Goal: Task Accomplishment & Management: Complete application form

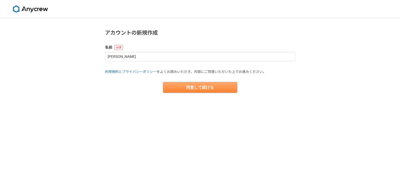
click at [198, 85] on button "同意して続ける" at bounding box center [200, 87] width 74 height 11
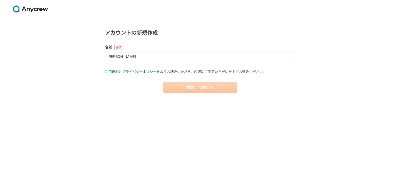
select select "13"
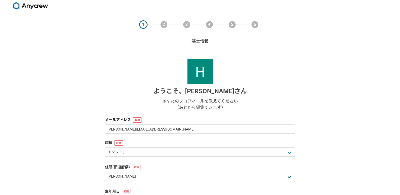
scroll to position [53, 0]
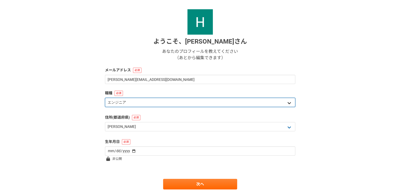
click at [151, 104] on select "エンジニア デザイナー ライター 営業 マーケティング 企画・事業開発 バックオフィス その他" at bounding box center [200, 102] width 190 height 9
select select "6"
click at [105, 98] on select "エンジニア デザイナー ライター 営業 マーケティング 企画・事業開発 バックオフィス その他" at bounding box center [200, 102] width 190 height 9
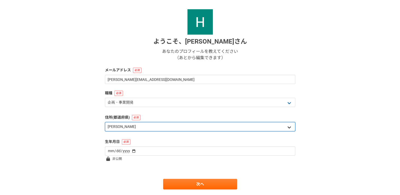
click at [137, 127] on select "北海道 青森県 岩手県 宮城県 秋田県 山形県 福島県 茨城県 栃木県 群馬県 埼玉県 千葉県 東京都 神奈川県 新潟県 富山県 石川県 福井県 山梨県 長野…" at bounding box center [200, 126] width 190 height 9
select select "14"
click at [105, 122] on select "北海道 青森県 岩手県 宮城県 秋田県 山形県 福島県 茨城県 栃木県 群馬県 埼玉県 千葉県 東京都 神奈川県 新潟県 富山県 石川県 福井県 山梨県 長野…" at bounding box center [200, 126] width 190 height 9
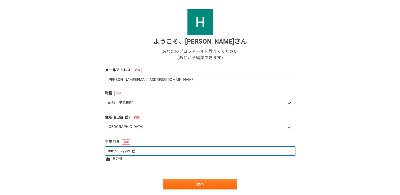
click at [146, 151] on input "date" at bounding box center [200, 150] width 190 height 9
type input "1963-05-21"
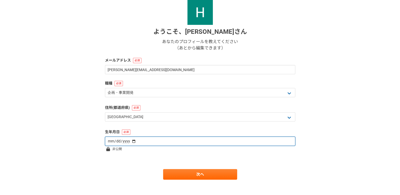
scroll to position [68, 0]
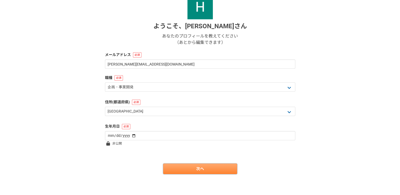
click at [209, 168] on link "次へ" at bounding box center [200, 169] width 74 height 11
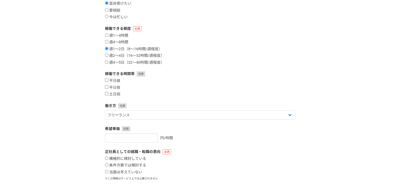
scroll to position [0, 0]
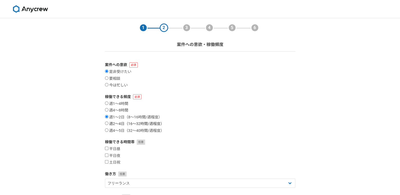
click at [118, 123] on label "週2〜4日（16〜32時間/週程度）" at bounding box center [134, 124] width 59 height 5
click at [108, 123] on input "週2〜4日（16〜32時間/週程度）" at bounding box center [106, 123] width 3 height 3
radio input "true"
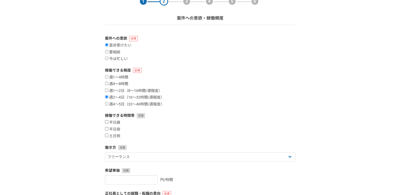
scroll to position [79, 0]
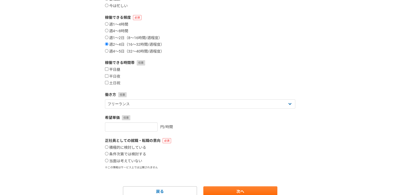
click at [107, 70] on input "平日昼" at bounding box center [106, 68] width 3 height 3
checkbox input "true"
click at [106, 77] on input "平日夜" at bounding box center [106, 75] width 3 height 3
click at [107, 75] on input "平日夜" at bounding box center [106, 75] width 3 height 3
checkbox input "false"
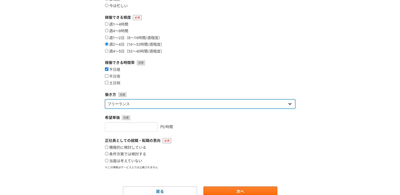
click at [135, 103] on select "フリーランス 副業 その他" at bounding box center [200, 103] width 190 height 9
click at [105, 99] on select "フリーランス 副業 その他" at bounding box center [200, 103] width 190 height 9
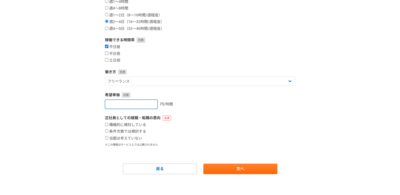
click at [127, 105] on input "number" at bounding box center [131, 104] width 53 height 9
type input "9000"
click at [232, 137] on div "積極的に検討している 条件次第では検討する 当面は考えていない" at bounding box center [200, 132] width 190 height 18
click at [131, 138] on label "当面は考えていない" at bounding box center [123, 138] width 37 height 5
click at [108, 138] on input "当面は考えていない" at bounding box center [106, 137] width 3 height 3
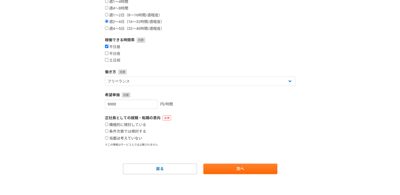
radio input "true"
click at [233, 169] on link "次へ" at bounding box center [240, 169] width 74 height 11
select select
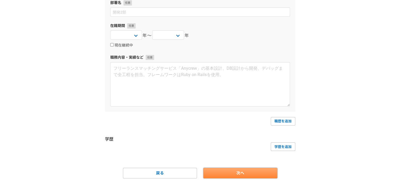
scroll to position [0, 0]
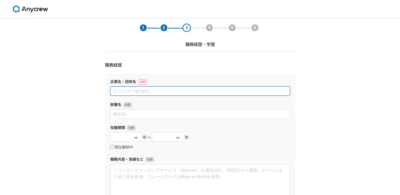
click at [129, 91] on input at bounding box center [200, 90] width 180 height 9
type input "b"
type input "ビズレボ合同会社"
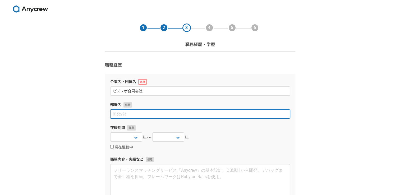
click at [133, 114] on input at bounding box center [200, 113] width 180 height 9
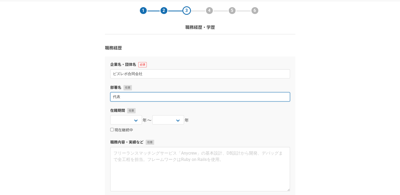
scroll to position [26, 0]
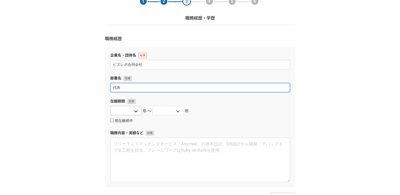
type input "代表"
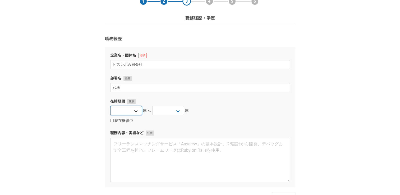
click at [134, 112] on select "2025 2024 2023 2022 2021 2020 2019 2018 2017 2016 2015 2014 2013 2012 2011 2010…" at bounding box center [126, 110] width 32 height 9
select select "2025"
click at [110, 106] on select "2025 2024 2023 2022 2021 2020 2019 2018 2017 2016 2015 2014 2013 2012 2011 2010…" at bounding box center [126, 110] width 32 height 9
click at [163, 111] on select "2025 2024 2023 2022 2021 2020 2019 2018 2017 2016 2015 2014 2013 2012 2011 2010…" at bounding box center [168, 110] width 32 height 9
drag, startPoint x: 387, startPoint y: 136, endPoint x: 378, endPoint y: 137, distance: 9.8
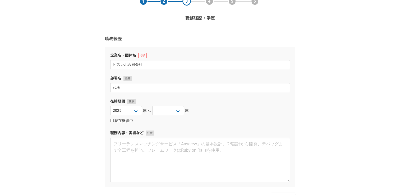
click at [387, 136] on div "1 2 3 4 5 6 職務経歴・学歴 職務経歴 企業名・団体名 ビズレボ合同会社 部署名 代表 在籍期間 2025 2024 2023 2022 2021 …" at bounding box center [200, 133] width 400 height 283
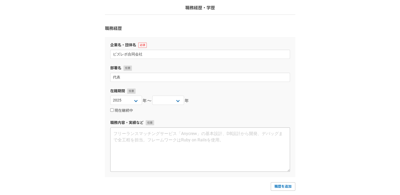
scroll to position [53, 0]
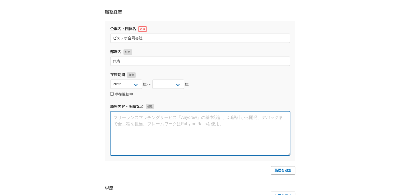
click at [150, 120] on textarea at bounding box center [200, 133] width 180 height 44
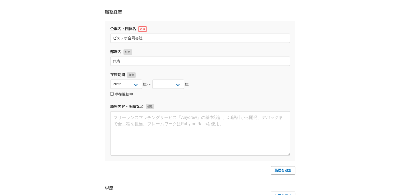
click at [112, 94] on input "現在継続中" at bounding box center [111, 93] width 3 height 3
checkbox input "true"
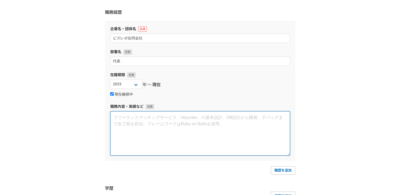
click at [129, 124] on textarea at bounding box center [200, 133] width 180 height 44
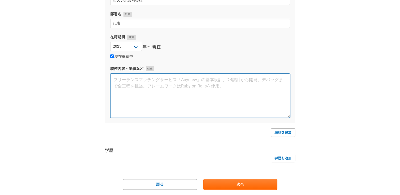
scroll to position [106, 0]
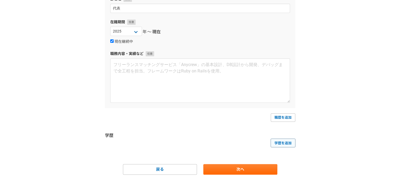
click at [286, 143] on link "学歴を追加" at bounding box center [283, 143] width 25 height 8
select select
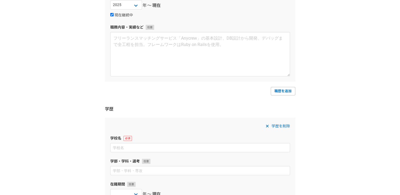
scroll to position [159, 0]
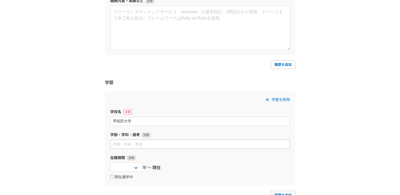
type input "早稲田大学"
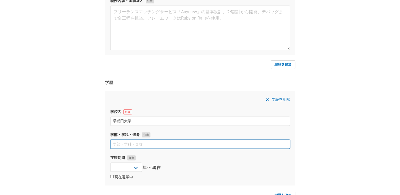
click at [131, 144] on input at bounding box center [200, 144] width 180 height 9
type input "理工学部　電気学科"
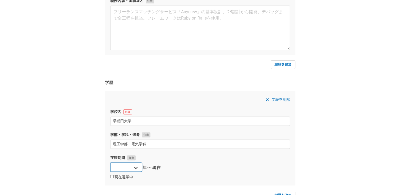
click at [134, 168] on select "2025 2024 2023 2022 2021 2020 2019 2018 2017 2016 2015 2014 2013 2012 2011 2010…" at bounding box center [126, 167] width 32 height 9
select select "1982"
click at [110, 163] on select "2025 2024 2023 2022 2021 2020 2019 2018 2017 2016 2015 2014 2013 2012 2011 2010…" at bounding box center [126, 167] width 32 height 9
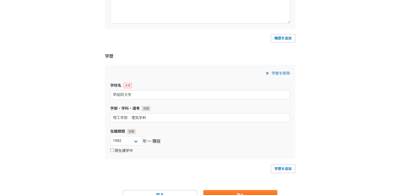
click at [112, 151] on input "現在通学中" at bounding box center [111, 150] width 3 height 3
checkbox input "true"
select select
click at [112, 151] on input "現在通学中" at bounding box center [111, 150] width 3 height 3
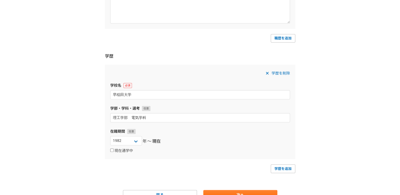
click at [154, 140] on span "現在" at bounding box center [156, 141] width 8 height 6
click at [136, 141] on select "2025 2024 2023 2022 2021 2020 2019 2018 2017 2016 2015 2014 2013 2012 2011 2010…" at bounding box center [126, 140] width 32 height 9
click at [137, 151] on div "現在通学中" at bounding box center [200, 151] width 180 height 6
click at [134, 142] on select "2025 2024 2023 2022 2021 2020 2019 2018 2017 2016 2015 2014 2013 2012 2011 2010…" at bounding box center [126, 140] width 32 height 9
click at [155, 140] on span "現在" at bounding box center [156, 141] width 8 height 6
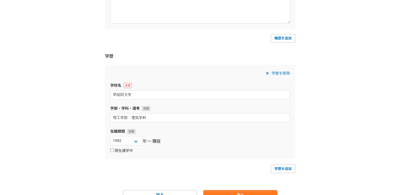
click at [112, 151] on input "現在通学中" at bounding box center [111, 150] width 3 height 3
checkbox input "true"
select select
click at [179, 140] on select "2025 2024 2023 2022 2021 2020 2019 2018 2017 2016 2015 2014 2013 2012 2011 2010…" at bounding box center [168, 140] width 32 height 9
select select "1986"
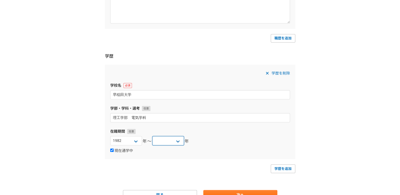
click at [152, 136] on select "2025 2024 2023 2022 2021 2020 2019 2018 2017 2016 2015 2014 2013 2012 2011 2010…" at bounding box center [168, 140] width 32 height 9
click at [188, 159] on form "職務経歴 企業名・団体名 ビズレボ合同会社 部署名 代表 在籍期間 2025 2024 2023 2022 2021 2020 2019 2018 2017 …" at bounding box center [200, 38] width 190 height 323
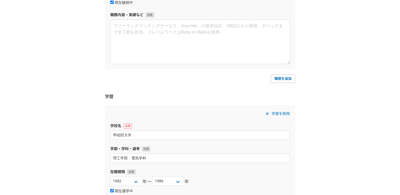
scroll to position [132, 0]
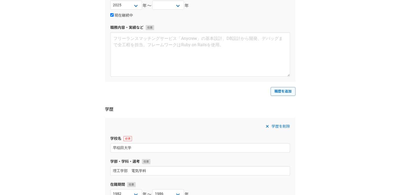
click at [281, 92] on link "職歴を追加" at bounding box center [283, 91] width 25 height 8
select select
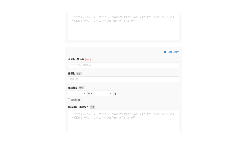
scroll to position [211, 0]
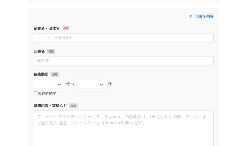
click at [237, 65] on div "1 2 3 4 5 6 職務経歴・学歴 職務経歴 企業名・団体名 ビズレボ合同会社 部署名 代表 在籍期間 2025 2024 2023 2022 2021 …" at bounding box center [123, 80] width 247 height 547
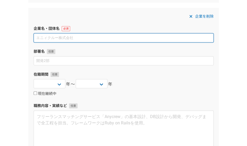
click at [47, 37] on input at bounding box center [124, 37] width 180 height 9
paste input "DEHN Japan株式会社"
type input "DEHN Japan株式会社"
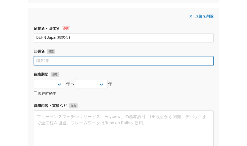
click at [40, 60] on input at bounding box center [124, 60] width 180 height 9
type input "代表取締役"
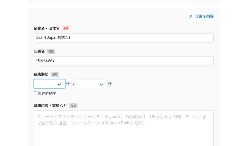
click at [50, 82] on select "2025 2024 2023 2022 2021 2020 2019 2018 2017 2016 2015 2014 2013 2012 2011 2010…" at bounding box center [50, 83] width 32 height 9
select select "2025"
click at [34, 79] on select "2025 2024 2023 2022 2021 2020 2019 2018 2017 2016 2015 2014 2013 2012 2011 2010…" at bounding box center [50, 83] width 32 height 9
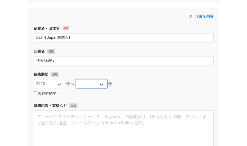
click at [90, 84] on select "2025 2024 2023 2022 2021 2020 2019 2018 2017 2016 2015 2014 2013 2012 2011 2010…" at bounding box center [92, 83] width 32 height 9
select select "2025"
click at [76, 79] on select "2025 2024 2023 2022 2021 2020 2019 2018 2017 2016 2015 2014 2013 2012 2011 2010…" at bounding box center [92, 83] width 32 height 9
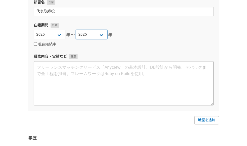
scroll to position [264, 0]
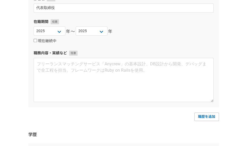
click at [235, 89] on div "1 2 3 4 5 6 職務経歴・学歴 職務経歴 企業名・団体名 ビズレボ合同会社 部署名 代表 在籍期間 2025 2024 2023 2022 2021 …" at bounding box center [123, 27] width 247 height 547
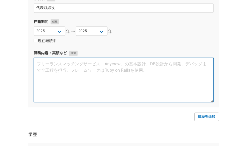
click at [85, 68] on textarea at bounding box center [124, 80] width 180 height 44
paste textarea "業　種 ：産業機器メーカ（ドイツ企業　年商1200億円） 事　業 ：雷保護機器 役　割 ：経営、営業、マーケッティング、販促、法務、購買、人事 その他 ：起業…"
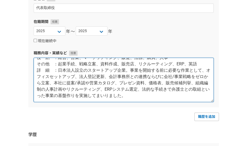
scroll to position [25, 0]
type textarea "業　種 ：産業機器メーカ（ドイツ企業　年商1200億円） 事　業 ：雷保護機器 役　割 ：経営、営業、マーケッティング、販促、法務、購買、人事 その他 ：起業…"
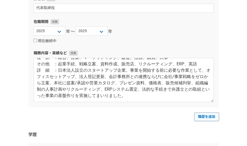
click at [205, 115] on link "職歴を追加" at bounding box center [206, 117] width 25 height 8
select select
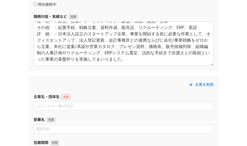
scroll to position [344, 0]
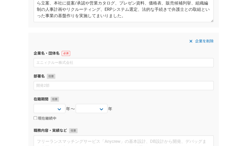
click at [231, 101] on div "1 2 3 4 5 6 職務経歴・学歴 職務経歴 企業名・団体名 ビズレボ合同会社 部署名 代表 在籍期間 2025 2024 2023 2022 2021 …" at bounding box center [123, 26] width 247 height 704
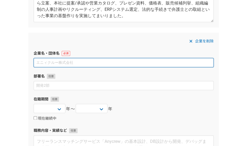
click at [53, 63] on input at bounding box center [124, 62] width 180 height 9
paste input "日本ワイドミュラー株式会社"
type input "日本ワイドミュラー株式会社"
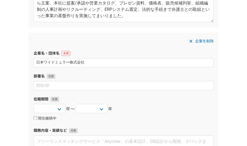
click at [219, 104] on section "1 2 3 4 5 6 職務経歴・学歴 職務経歴 企業名・団体名 ビズレボ合同会社 部署名 代表 在籍期間 2025 2024 2023 2022 2021 …" at bounding box center [123, 15] width 201 height 683
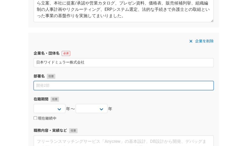
click at [56, 86] on input at bounding box center [124, 85] width 180 height 9
paste input "営業本部長"
type input "営業本部長"
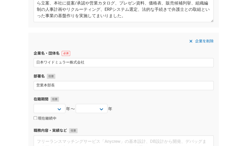
drag, startPoint x: 198, startPoint y: 104, endPoint x: 193, endPoint y: 91, distance: 14.6
click at [198, 104] on div "2025 2024 2023 2022 2021 2020 2019 2018 2017 2016 2015 2014 2013 2012 2011 2010…" at bounding box center [124, 109] width 180 height 11
click at [55, 109] on select "2025 2024 2023 2022 2021 2020 2019 2018 2017 2016 2015 2014 2013 2012 2011 2010…" at bounding box center [50, 108] width 32 height 9
select select "2021"
click at [34, 104] on select "2025 2024 2023 2022 2021 2020 2019 2018 2017 2016 2015 2014 2013 2012 2011 2010…" at bounding box center [50, 108] width 32 height 9
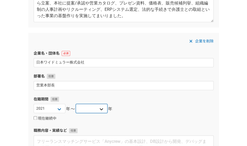
click at [82, 108] on select "2025 2024 2023 2022 2021 2020 2019 2018 2017 2016 2015 2014 2013 2012 2011 2010…" at bounding box center [92, 108] width 32 height 9
select select "2024"
click at [76, 104] on select "2025 2024 2023 2022 2021 2020 2019 2018 2017 2016 2015 2014 2013 2012 2011 2010…" at bounding box center [92, 108] width 32 height 9
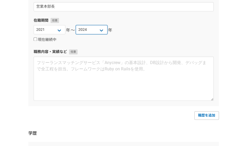
scroll to position [424, 0]
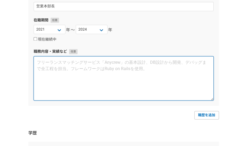
click at [114, 78] on textarea at bounding box center [124, 78] width 180 height 44
click at [74, 68] on textarea at bounding box center [124, 78] width 180 height 44
paste textarea "業　種 ：産業機器メーカ（ドイツ企業　年商1800億円） 事　業 ：工場/装置などへの自動化機器、システム 役　割 ：営業、マーケッティング、販促、品証、生産…"
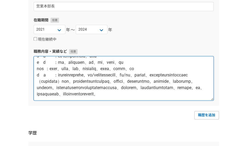
scroll to position [38, 0]
type textarea "業　種 ：産業機器メーカ（ドイツ企業　年商1800億円） 事　業 ：工場/装置などへの自動化機器、システム 役　割 ：営業、マーケッティング、販促、品証、生産…"
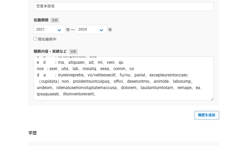
click at [203, 116] on link "職歴を追加" at bounding box center [206, 115] width 25 height 8
select select
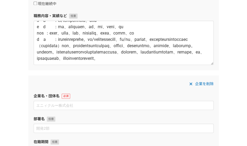
scroll to position [503, 0]
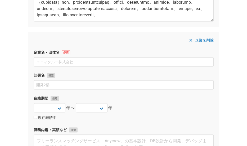
click at [147, 98] on label "在籍期間" at bounding box center [124, 99] width 180 height 6
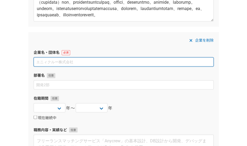
click at [52, 61] on input at bounding box center [124, 61] width 180 height 9
paste input "サーモンジャパン株式会社"
type input "サーモンジャパン株式会社"
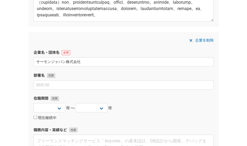
click at [169, 99] on label "在籍期間" at bounding box center [124, 99] width 180 height 6
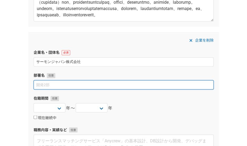
click at [88, 84] on input at bounding box center [124, 84] width 180 height 9
paste input "カントリーMgr."
type input "カントリーMgr."
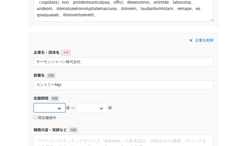
click at [59, 105] on select "2025 2024 2023 2022 2021 2020 2019 2018 2017 2016 2015 2014 2013 2012 2011 2010…" at bounding box center [50, 107] width 32 height 9
select select "2020"
click at [34, 103] on select "2025 2024 2023 2022 2021 2020 2019 2018 2017 2016 2015 2014 2013 2012 2011 2010…" at bounding box center [50, 107] width 32 height 9
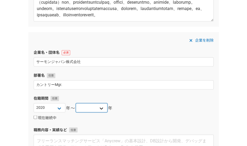
click at [83, 108] on select "2025 2024 2023 2022 2021 2020 2019 2018 2017 2016 2015 2014 2013 2012 2011 2010…" at bounding box center [92, 107] width 32 height 9
select select "2021"
click at [76, 103] on select "2025 2024 2023 2022 2021 2020 2019 2018 2017 2016 2015 2014 2013 2012 2011 2010…" at bounding box center [92, 107] width 32 height 9
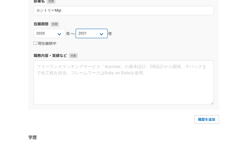
scroll to position [582, 0]
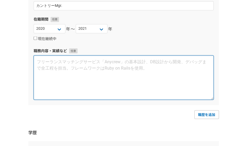
click at [119, 82] on textarea at bounding box center [124, 78] width 180 height 44
click at [86, 63] on textarea at bounding box center [124, 78] width 180 height 44
paste textarea "業　種 ：産業機器メーカ（アメリカ企業　年商600億円） 事　業 ：プロセス市場の保温システム 役　割 ：経営、営業、マーケッティング、販促、法務、品証、生産…"
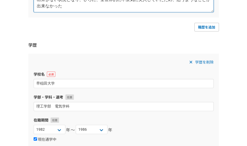
scroll to position [635, 0]
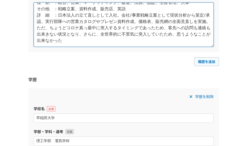
type textarea "業　種 ：産業機器メーカ（アメリカ企業　年商600億円） 事　業 ：プロセス市場の保温システム 役　割 ：経営、営業、マーケッティング、販促、法務、品証、生産…"
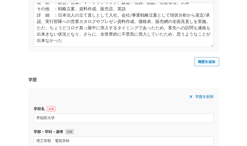
click at [199, 62] on link "職歴を追加" at bounding box center [206, 62] width 25 height 8
select select
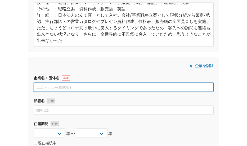
click at [126, 89] on input at bounding box center [124, 87] width 180 height 9
paste input "日本ハネウエル株式会社"
type input "日本ハネウエル株式会社"
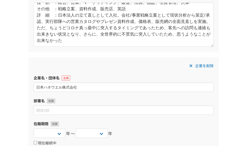
click at [128, 100] on label "部署名" at bounding box center [124, 102] width 180 height 6
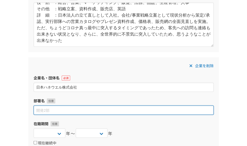
click at [92, 109] on input at bounding box center [124, 110] width 180 height 9
paste input "ビル事業カントリーMgr"
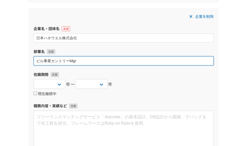
scroll to position [688, 0]
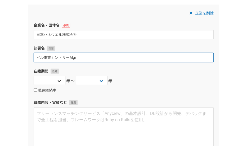
type input "ビル事業カントリーMgr"
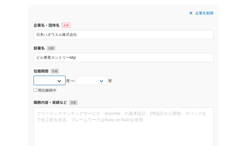
click at [59, 80] on select "2025 2024 2023 2022 2021 2020 2019 2018 2017 2016 2015 2014 2013 2012 2011 2010…" at bounding box center [50, 80] width 32 height 9
select select "2017"
click at [34, 76] on select "2025 2024 2023 2022 2021 2020 2019 2018 2017 2016 2015 2014 2013 2012 2011 2010…" at bounding box center [50, 80] width 32 height 9
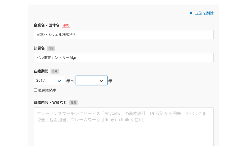
click at [81, 79] on select "2025 2024 2023 2022 2021 2020 2019 2018 2017 2016 2015 2014 2013 2012 2011 2010…" at bounding box center [92, 80] width 32 height 9
select select "2020"
click at [76, 76] on select "2025 2024 2023 2022 2021 2020 2019 2018 2017 2016 2015 2014 2013 2012 2011 2010…" at bounding box center [92, 80] width 32 height 9
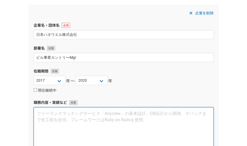
click at [113, 116] on textarea at bounding box center [124, 130] width 180 height 44
paste textarea "業　種 ：産業機器メーカ（アメリカ企業　年商4兆円） 事　業 ：防衛、航空、化学、プロセス、ビル、工場市場向けの機器およびシステム 役　割 ：経営、営業、マー…"
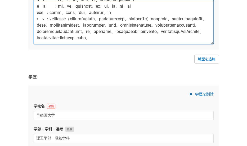
scroll to position [798, 0]
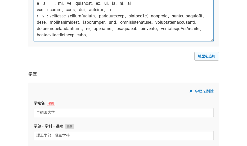
type textarea "業　種 ：産業機器メーカ（アメリカ企業　年商4兆円） 事　業 ：防衛、航空、化学、プロセス、ビル、工場市場向けの機器およびシステム 役　割 ：経営、営業、マー…"
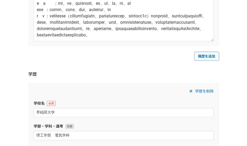
click at [207, 54] on link "職歴を追加" at bounding box center [206, 56] width 25 height 8
select select
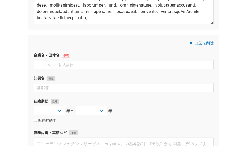
scroll to position [851, 0]
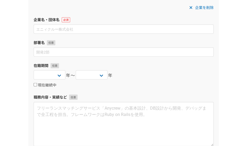
click at [126, 80] on div "2025 2024 2023 2022 2021 2020 2019 2018 2017 2016 2015 2014 2013 2012 2011 2010…" at bounding box center [124, 76] width 180 height 11
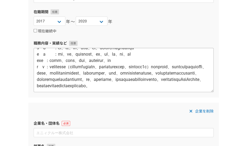
scroll to position [719, 0]
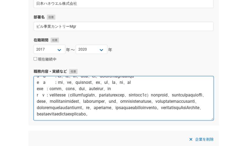
click at [43, 84] on textarea at bounding box center [124, 98] width 180 height 44
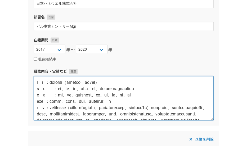
scroll to position [26, 0]
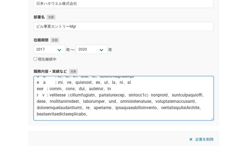
click at [60, 81] on textarea at bounding box center [124, 98] width 180 height 44
paste textarea "幅広い事業をもっているため、会社全体で横断的な取り組み、シナジーを発揮する会社戦略立案を社長と一緒に実施（事業規模400億円）。3ケ月間実施しながら、ビル事業…"
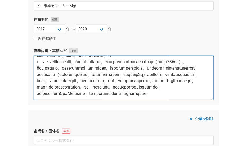
scroll to position [772, 0]
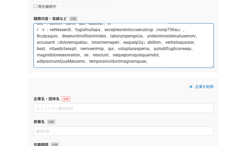
click at [48, 63] on textarea at bounding box center [124, 46] width 180 height 44
type textarea "業　種 ：産業機器メーカ（アメリカ企業　年商4兆円） 事　業 ：防衛、航空、化学、プロセス、ビル、工場市場向けの機器およびシステム 役　割 ：経営、営業、マー…"
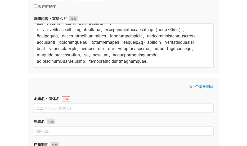
click at [118, 84] on div "企業を削除" at bounding box center [124, 87] width 180 height 6
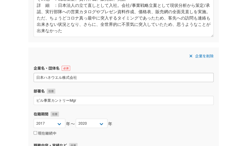
scroll to position [640, 0]
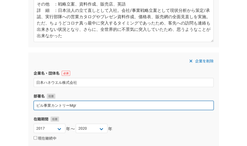
click at [85, 104] on input "ビル事業カントリーMgr" at bounding box center [124, 105] width 180 height 9
click at [146, 105] on input "ビル事業カントリーMgr" at bounding box center [124, 105] width 180 height 9
click at [36, 105] on input "ビル事業カントリーMgr" at bounding box center [124, 105] width 180 height 9
paste input "戦略室長（社長付）"
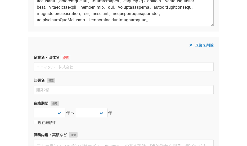
scroll to position [825, 0]
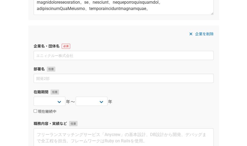
type input "戦略室長（社長付）、ビル事業カントリーMgr"
click at [142, 99] on div "2025 2024 2023 2022 2021 2020 2019 2018 2017 2016 2015 2014 2013 2012 2011 2010…" at bounding box center [124, 102] width 180 height 11
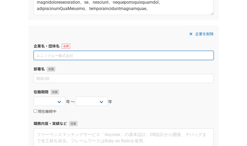
click at [41, 53] on input at bounding box center [124, 55] width 180 height 9
paste input "フエニックスコンタクト株式会社"
type input "フエニックスコンタクト株式会社"
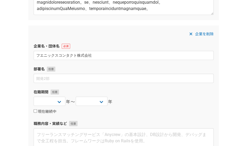
click at [149, 90] on label "在籍期間" at bounding box center [124, 93] width 180 height 6
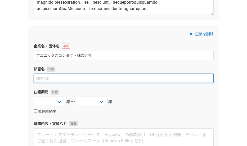
click at [60, 77] on input at bounding box center [124, 78] width 180 height 9
paste input "IEC事業統括本部長"
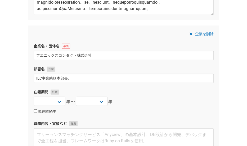
drag, startPoint x: 129, startPoint y: 102, endPoint x: 127, endPoint y: 98, distance: 3.9
click at [129, 101] on div "2025 2024 2023 2022 2021 2020 2019 2018 2017 2016 2015 2014 2013 2012 2011 2010…" at bounding box center [124, 102] width 180 height 11
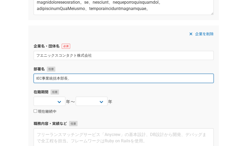
click at [91, 78] on input "IEC事業統括本部長、" at bounding box center [124, 78] width 180 height 9
paste input "事業推進本部長"
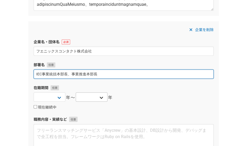
scroll to position [904, 0]
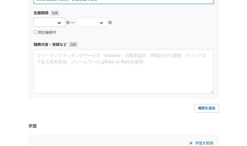
type input "IEC事業統括本部長、事業推進本部長"
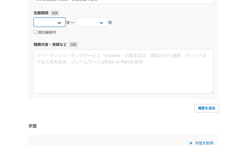
click at [59, 22] on select "2025 2024 2023 2022 2021 2020 2019 2018 2017 2016 2015 2014 2013 2012 2011 2010…" at bounding box center [50, 22] width 32 height 9
select select "2008"
click at [34, 18] on select "2025 2024 2023 2022 2021 2020 2019 2018 2017 2016 2015 2014 2013 2012 2011 2010…" at bounding box center [50, 22] width 32 height 9
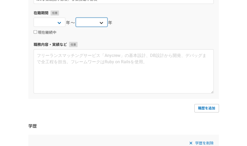
click at [84, 22] on select "2025 2024 2023 2022 2021 2020 2019 2018 2017 2016 2015 2014 2013 2012 2011 2010…" at bounding box center [92, 22] width 32 height 9
select select "2016"
click at [76, 18] on select "2025 2024 2023 2022 2021 2020 2019 2018 2017 2016 2015 2014 2013 2012 2011 2010…" at bounding box center [92, 22] width 32 height 9
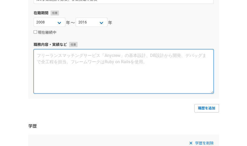
drag, startPoint x: 112, startPoint y: 66, endPoint x: 100, endPoint y: 64, distance: 11.4
click at [112, 66] on textarea at bounding box center [124, 71] width 180 height 44
click at [64, 58] on textarea at bounding box center [124, 71] width 180 height 44
paste textarea "業　種 ：産業機器メーカ（ドイツ企業　年商5000億円） 事　業 ：工場/装置などへの自動化機器、システム 役　割 ：マーケッティング、販促、品証、生産管理、…"
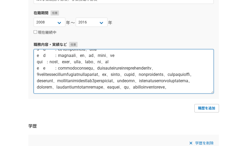
scroll to position [0, 0]
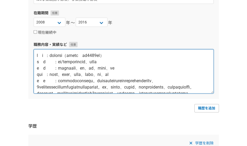
drag, startPoint x: 127, startPoint y: 70, endPoint x: 124, endPoint y: 75, distance: 5.6
click at [127, 70] on textarea at bounding box center [124, 71] width 180 height 44
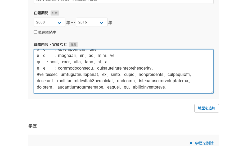
click at [61, 87] on textarea at bounding box center [124, 71] width 180 height 44
paste textarea "会社の組織変更に伴い、ICE事業本部長に選任。営業、マーケッティング部、販促チーム、品質保証部の責任者をも兼任（チームサイズ80名）。全チームを横断的に管理、…"
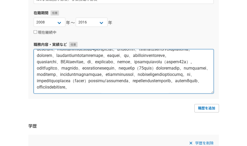
scroll to position [86, 0]
drag, startPoint x: 122, startPoint y: 88, endPoint x: 109, endPoint y: 90, distance: 13.4
click at [122, 88] on textarea at bounding box center [124, 71] width 180 height 44
paste textarea "会社の組織変更に伴い事業推進本部長に選任。今までコンタクトできていない新規大手顧客の開拓として営業チームとアプローチ。同時に、事業拡大のため今まで取組をしてい…"
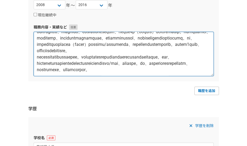
scroll to position [931, 0]
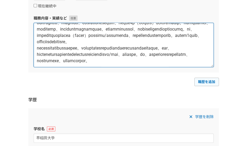
type textarea "業　種 ：産業機器メーカ（ドイツ企業　年商5000億円） 事　業 ：工場/装置などへの自動化機器、システム 役　割 ：マーケッティング、販促、品証、生産管理、…"
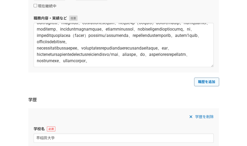
click at [210, 80] on link "職歴を追加" at bounding box center [206, 82] width 25 height 8
select select
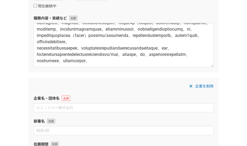
click at [133, 86] on div "企業を削除" at bounding box center [124, 86] width 180 height 6
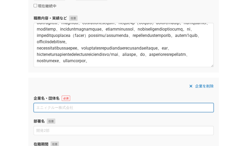
click at [64, 104] on input at bounding box center [124, 107] width 180 height 9
paste input "アズビル株式会社"
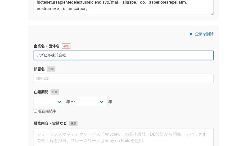
scroll to position [984, 0]
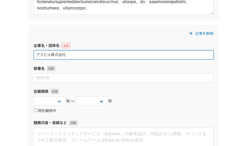
type input "アズビル株式会社"
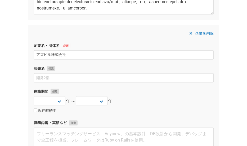
click at [136, 88] on div "企業を削除 企業名・団体名 アズビル株式会社 部署名 在籍期間 2025 2024 2023 2022 2021 2020 2019 2018 2017 20…" at bounding box center [123, 101] width 190 height 153
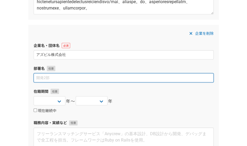
click at [64, 79] on input at bounding box center [124, 78] width 180 height 9
paste input "開発部Mgr."
type input "開発部Mgr."
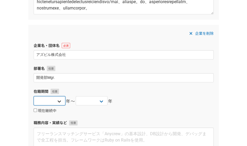
click at [59, 99] on select "2025 2024 2023 2022 2021 2020 2019 2018 2017 2016 2015 2014 2013 2012 2011 2010…" at bounding box center [50, 101] width 32 height 9
select select "1986"
click at [34, 97] on select "2025 2024 2023 2022 2021 2020 2019 2018 2017 2016 2015 2014 2013 2012 2011 2010…" at bounding box center [50, 101] width 32 height 9
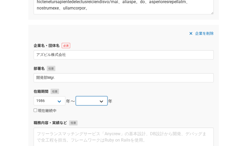
click at [82, 98] on select "2025 2024 2023 2022 2021 2020 2019 2018 2017 2016 2015 2014 2013 2012 2011 2010…" at bounding box center [92, 101] width 32 height 9
select select "2008"
click at [76, 97] on select "2025 2024 2023 2022 2021 2020 2019 2018 2017 2016 2015 2014 2013 2012 2011 2010…" at bounding box center [92, 101] width 32 height 9
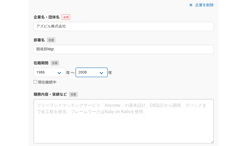
scroll to position [1036, 0]
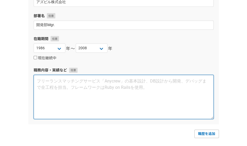
click at [123, 88] on textarea at bounding box center [124, 97] width 180 height 44
paste textarea "業　種 ：産業機器メーカ（日本企業　年商3000億円） 事　業 ：工場/装置/プラント/ビルへの自動化機器、システム 役　割 ：設計/開発、マーケッティング、…"
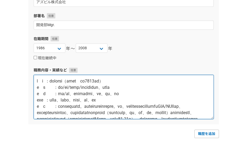
scroll to position [54, 0]
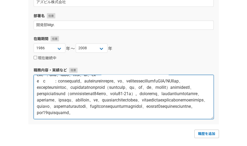
drag, startPoint x: 106, startPoint y: 102, endPoint x: 110, endPoint y: 107, distance: 6.1
click at [107, 102] on textarea at bounding box center [124, 97] width 180 height 44
click at [86, 114] on textarea at bounding box center [124, 97] width 180 height 44
paste textarea "半導体市場攻略のため5年間アメリカ赴任。当時の会社名山武センシングコントロールIncはスタートアップ企業のためゼロベースでのスタート。現地アメリカ人とセットで…"
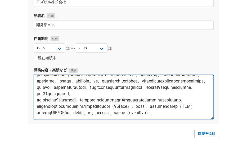
scroll to position [86, 0]
click at [142, 109] on textarea at bounding box center [124, 97] width 180 height 44
click at [120, 115] on textarea at bounding box center [124, 97] width 180 height 44
paste textarea "アメリカから戻り、開発チームのマネージャーに選任。同時期に100名規模の全社プロジェクトが発足しそのリーダPMO/PMに抜擢。次世代PLCシステム製品開発とな…"
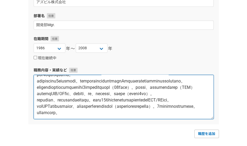
scroll to position [105, 0]
type textarea "業　種 ：産業機器メーカ（日本企業　年商3000億円） 事　業 ：工場/装置/プラント/ビルへの自動化機器、システム 役　割 ：設計/開発、マーケッティング、…"
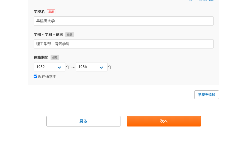
scroll to position [1207, 0]
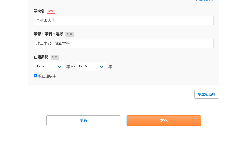
click at [162, 121] on link "次へ" at bounding box center [164, 121] width 74 height 11
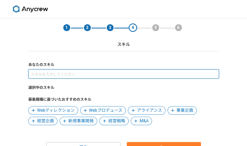
click at [49, 72] on input at bounding box center [123, 74] width 190 height 9
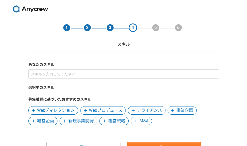
click at [180, 111] on span "事業企画" at bounding box center [184, 111] width 17 height 6
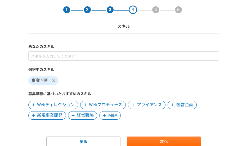
scroll to position [26, 0]
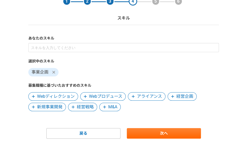
click at [51, 107] on span "新規事業開発" at bounding box center [49, 107] width 25 height 6
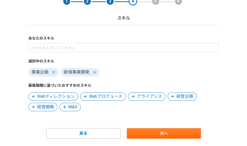
click at [45, 108] on span "経営戦略" at bounding box center [45, 107] width 17 height 6
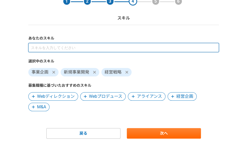
click at [48, 49] on input at bounding box center [123, 47] width 190 height 9
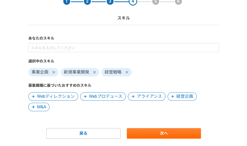
click at [137, 73] on div "事業企画 新規事業開発 経営戦略" at bounding box center [123, 71] width 190 height 11
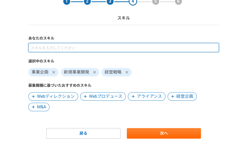
click at [70, 50] on input at bounding box center [123, 47] width 190 height 9
type input "営業"
click at [47, 50] on input at bounding box center [123, 47] width 190 height 9
type input "マ"
type input "め"
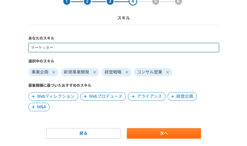
type input "マーケティング"
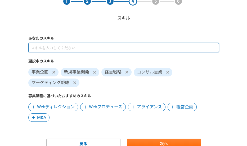
click at [49, 49] on input at bounding box center [123, 47] width 190 height 9
type input "開発"
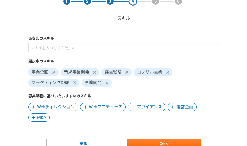
click at [107, 82] on icon at bounding box center [106, 83] width 3 height 4
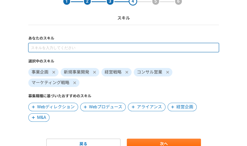
click at [59, 50] on input at bounding box center [123, 47] width 190 height 9
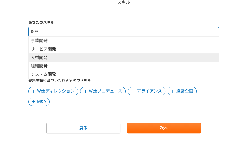
scroll to position [51, 0]
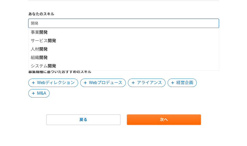
type input "開"
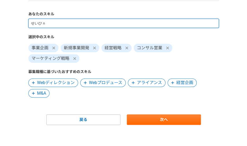
type input "製品"
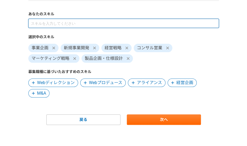
click at [50, 22] on input at bounding box center [123, 23] width 190 height 9
type input "人材"
click at [49, 23] on input at bounding box center [123, 23] width 190 height 9
type input "採用"
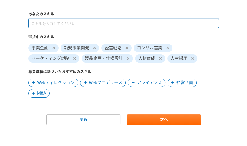
click at [43, 25] on input at bounding box center [123, 23] width 190 height 9
type input "営業戦略"
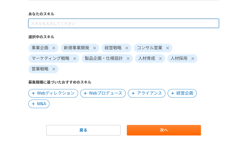
click at [44, 24] on input at bounding box center [123, 23] width 190 height 9
type input "交渉"
click at [40, 22] on input at bounding box center [123, 23] width 190 height 9
type input "マネージメント"
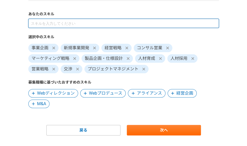
click at [51, 24] on input at bounding box center [123, 23] width 190 height 9
type input "チーム"
drag, startPoint x: 41, startPoint y: 23, endPoint x: 40, endPoint y: 20, distance: 2.7
click at [40, 22] on input at bounding box center [123, 23] width 190 height 9
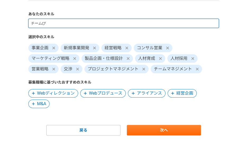
type input "チーム"
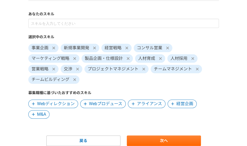
click at [189, 101] on span "経営企画" at bounding box center [184, 104] width 17 height 6
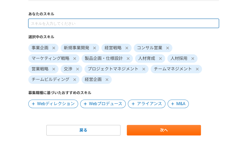
click at [59, 23] on input at bounding box center [123, 23] width 190 height 9
type input "販"
type input "営業"
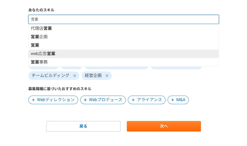
scroll to position [61, 0]
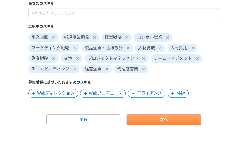
click at [161, 118] on link "次へ" at bounding box center [164, 120] width 74 height 11
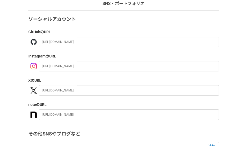
scroll to position [79, 0]
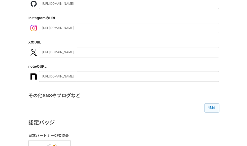
click at [213, 108] on link "追加" at bounding box center [211, 108] width 14 height 8
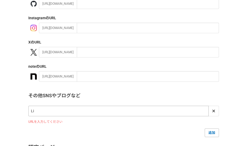
type input "L"
click at [231, 75] on div "1 2 3 4 5 6 SNS・ポートフォリオ ソーシャルアカウント GitHub のURL https://github.com/ Instagram のU…" at bounding box center [123, 87] width 247 height 297
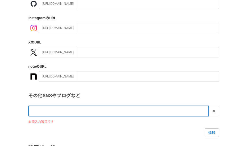
click at [62, 113] on input "url" at bounding box center [118, 111] width 180 height 11
paste input "www.linkedin.com/in/hiroyuki-kato-a6067a85"
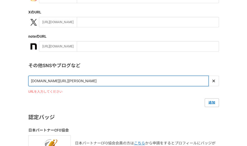
scroll to position [132, 0]
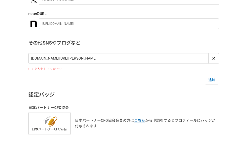
click at [123, 99] on div "ソーシャルアカウント GitHub のURL https://github.com/ Instagram のURL https://instagram.com…" at bounding box center [123, 30] width 190 height 210
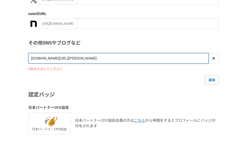
click at [31, 58] on input "www.linkedin.com/in/hiroyuki-kato-a6067a85" at bounding box center [118, 58] width 180 height 11
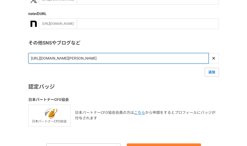
drag, startPoint x: 120, startPoint y: 59, endPoint x: 30, endPoint y: 56, distance: 89.4
click at [30, 56] on input "https://www.linkedin.com/in/hiroyuki-kato-a6067a85" at bounding box center [118, 58] width 180 height 11
type input "https://www.linkedin.com/in/hiroyuki-kato-a6067a85"
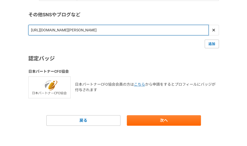
scroll to position [161, 0]
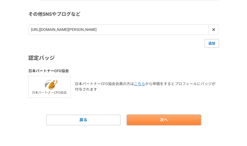
click at [165, 121] on link "次へ" at bounding box center [164, 120] width 74 height 11
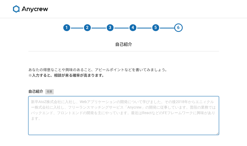
click at [80, 108] on textarea at bounding box center [123, 116] width 190 height 39
click at [46, 100] on textarea at bounding box center [123, 116] width 190 height 39
paste textarea "長年、国内事業会社21年、海外事業会社18年で、実務や管理職を経験しております。また、もともとのバックグランドは技術者で、さらにPMO/PMとして多くのプロジ…"
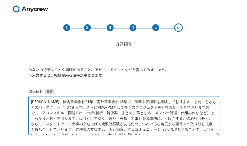
scroll to position [2, 0]
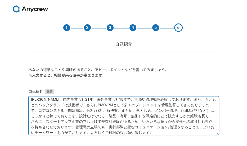
click at [180, 111] on textarea "長年、国内事業会社21年、海外事業会社18年で、実務や管理職を経験しております。また、もともとのバックグランドは技術者で、さらにPMO/PMとして多くのプロジ…" at bounding box center [123, 116] width 190 height 39
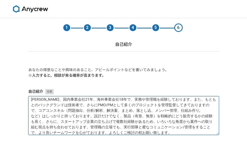
scroll to position [6, 0]
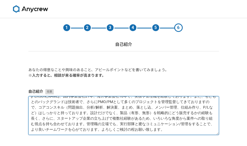
click at [151, 131] on textarea "長年、国内事業会社21年、海外事業会社18年で、実務や管理職を経験しております。また、もともとのバックグランドは技術者で、さらにPMO/PMとして多くのプロジ…" at bounding box center [123, 116] width 190 height 39
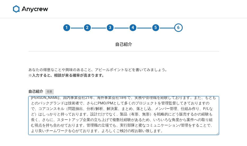
scroll to position [5, 0]
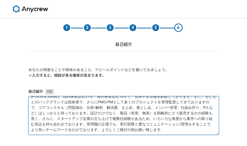
type textarea "長年、国内事業会社21年、海外事業会社18年で、実務や管理職を経験しております。また、もともとのバックグランドは技術者で、さらにPMO/PMとして多くのプロジ…"
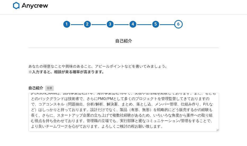
scroll to position [38, 0]
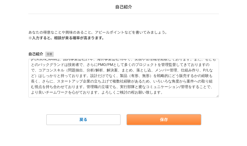
click at [166, 120] on button "保存" at bounding box center [164, 120] width 74 height 11
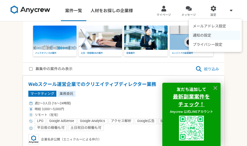
click at [239, 40] on li "通知の設定" at bounding box center [215, 35] width 50 height 9
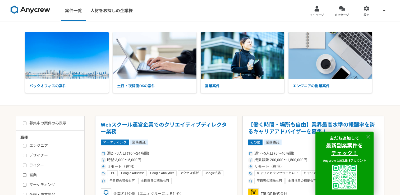
click at [246, 136] on icon at bounding box center [368, 137] width 4 height 4
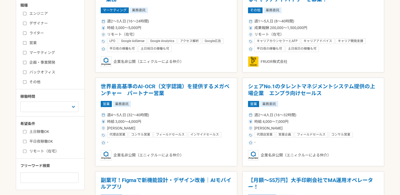
scroll to position [159, 0]
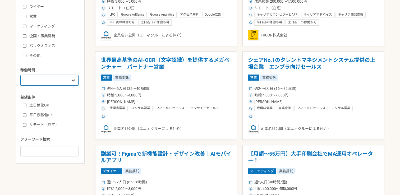
click at [69, 82] on select "週1人日（8時間）以下 週2人日（16時間）以下 週3人日（24時間）以下 週4人日（32時間）以下 週5人日（40時間）以下" at bounding box center [49, 80] width 58 height 11
select select "3"
click at [20, 75] on select "週1人日（8時間）以下 週2人日（16時間）以下 週3人日（24時間）以下 週4人日（32時間）以下 週5人日（40時間）以下" at bounding box center [49, 80] width 58 height 11
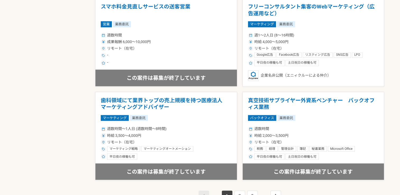
scroll to position [899, 0]
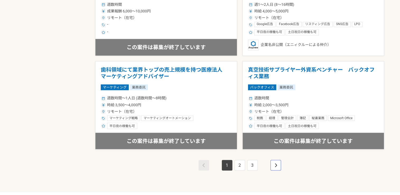
click at [246, 146] on link "pagination" at bounding box center [275, 165] width 11 height 11
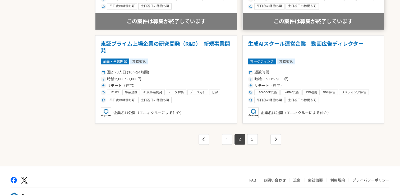
scroll to position [925, 0]
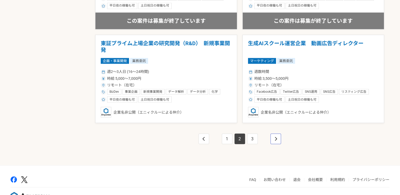
click at [246, 137] on icon "pagination" at bounding box center [275, 139] width 3 height 4
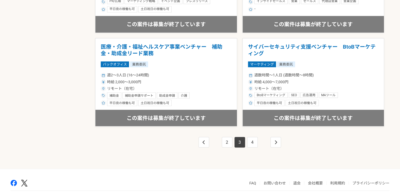
scroll to position [925, 0]
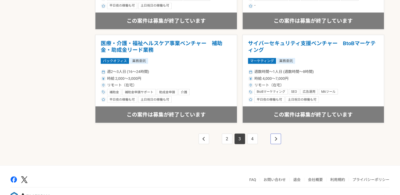
click at [246, 138] on icon "pagination" at bounding box center [275, 139] width 3 height 4
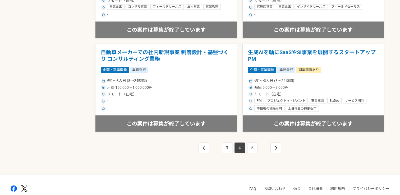
scroll to position [940, 0]
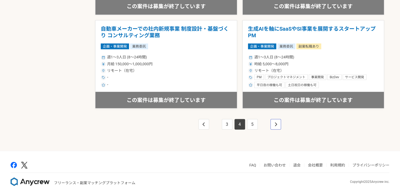
click at [246, 127] on link "pagination" at bounding box center [275, 124] width 11 height 11
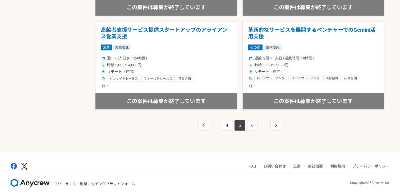
scroll to position [940, 0]
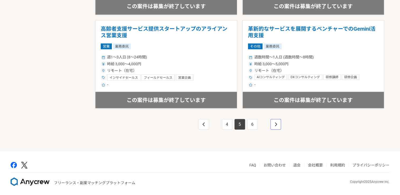
click at [246, 125] on link "pagination" at bounding box center [275, 124] width 11 height 11
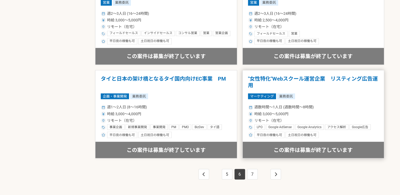
scroll to position [940, 0]
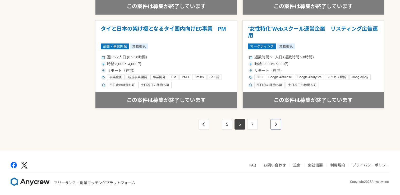
click at [246, 122] on link "pagination" at bounding box center [275, 124] width 11 height 11
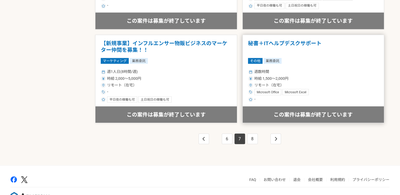
scroll to position [940, 0]
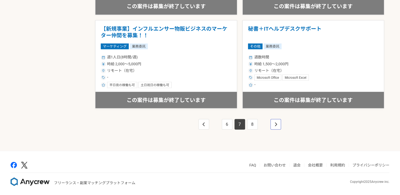
click at [246, 123] on icon "pagination" at bounding box center [275, 124] width 3 height 4
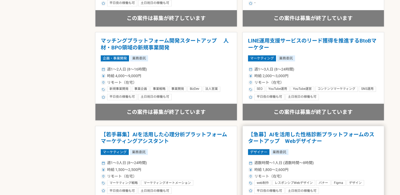
scroll to position [940, 0]
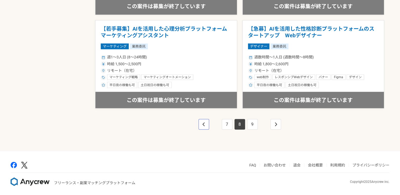
click at [202, 125] on link "pagination" at bounding box center [204, 124] width 11 height 11
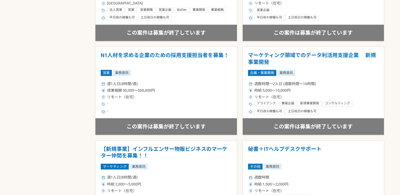
scroll to position [940, 0]
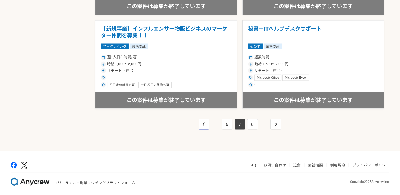
click at [203, 125] on link "pagination" at bounding box center [204, 124] width 11 height 11
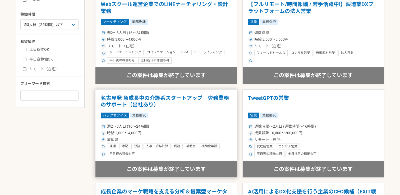
scroll to position [291, 0]
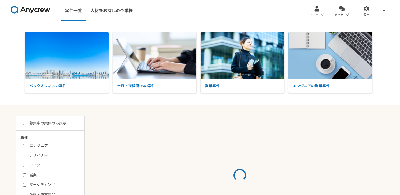
select select "3"
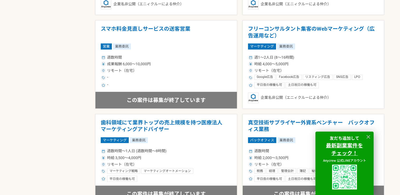
scroll to position [925, 0]
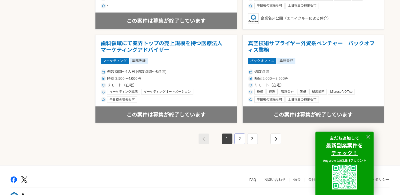
click at [237, 137] on link "2" at bounding box center [240, 139] width 11 height 11
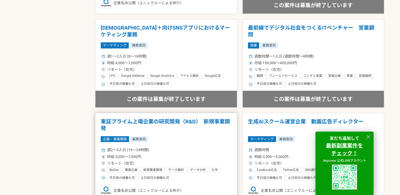
scroll to position [899, 0]
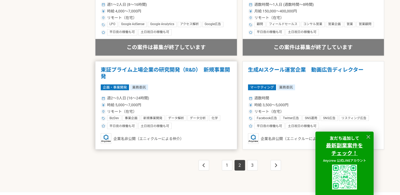
click at [161, 94] on div "週2〜3人日 (16〜24時間) 時給 5,000〜7,000円 リモート（在宅） BizDev 事業企画 新規事業開発 データ解析 データ分析 化学 研究開…" at bounding box center [166, 111] width 131 height 35
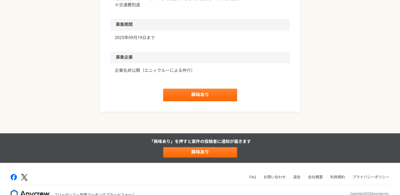
scroll to position [815, 0]
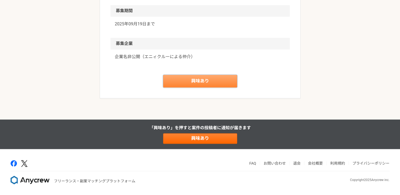
click at [198, 88] on link "興味あり" at bounding box center [200, 81] width 74 height 13
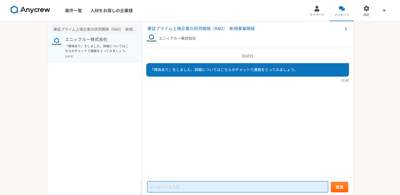
click at [186, 185] on textarea at bounding box center [237, 186] width 181 height 11
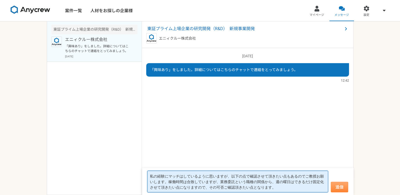
type textarea "私の経験にマッチはしているように思いますが、以下の点で確認させて頂きたい点もあるのでご教授お願いします。稼働時間は合致していますが、業務委託という職種の関係か…"
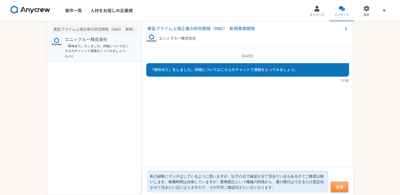
click at [337, 188] on button "送信" at bounding box center [339, 187] width 17 height 11
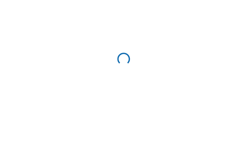
scroll to position [10, 0]
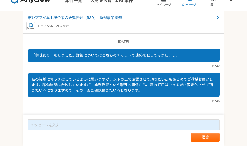
click at [236, 56] on article "東証プライム上場企業の研究開発（R&D）　新規事業開発 エニィクルー株式会社 2025/09/06（土） 「興味あり」をしました。詳細についてはこちらのチャッ…" at bounding box center [123, 78] width 247 height 135
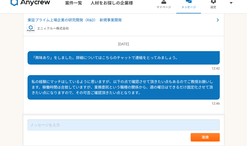
scroll to position [0, 0]
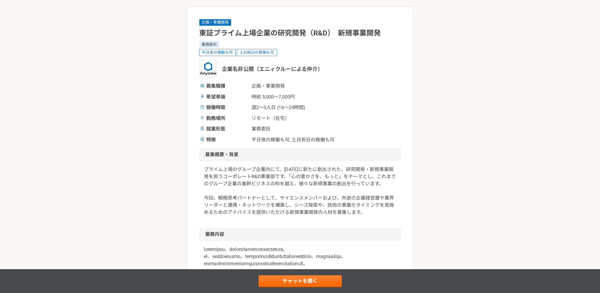
scroll to position [26, 0]
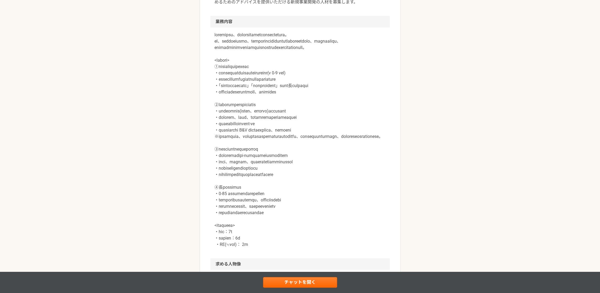
scroll to position [225, 0]
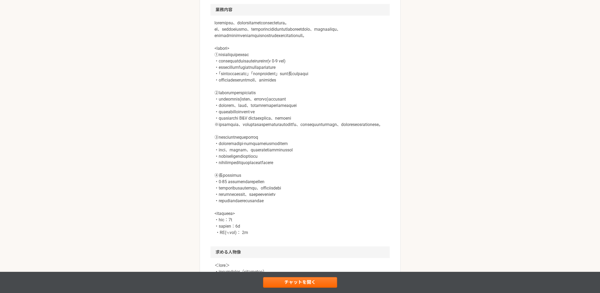
click at [246, 146] on div "企画・事業開発 東証プライム上場企業の研究開発（R&D）　新規事業開発 業務委託 平日夜の稼働も可 土日祝日の稼働も可 企業名非公開（エニィクルーによる仲介）…" at bounding box center [300, 249] width 600 height 905
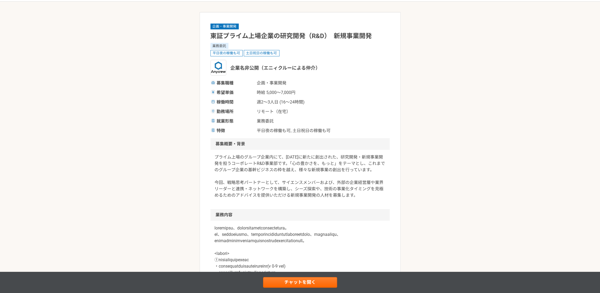
scroll to position [0, 0]
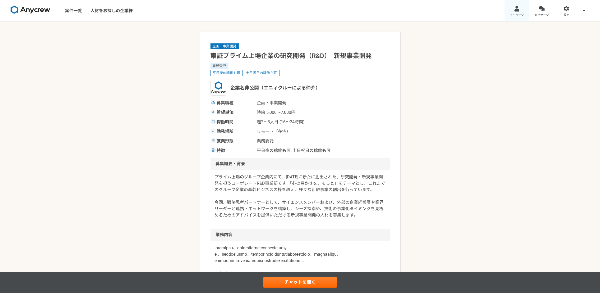
click at [246, 11] on div at bounding box center [517, 9] width 6 height 6
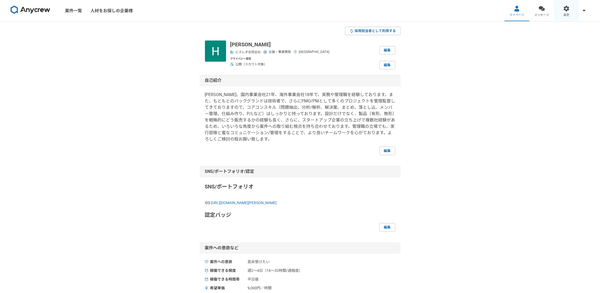
click at [246, 11] on div at bounding box center [566, 9] width 6 height 6
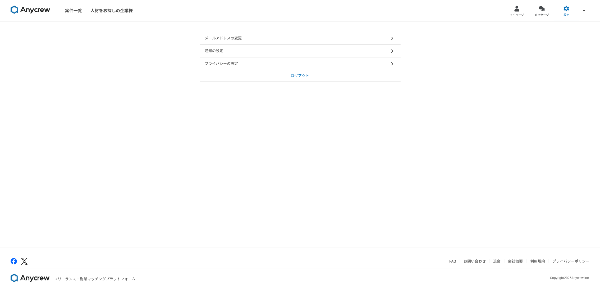
click at [229, 52] on div "通知の設定" at bounding box center [300, 51] width 201 height 13
